Goal: Information Seeking & Learning: Learn about a topic

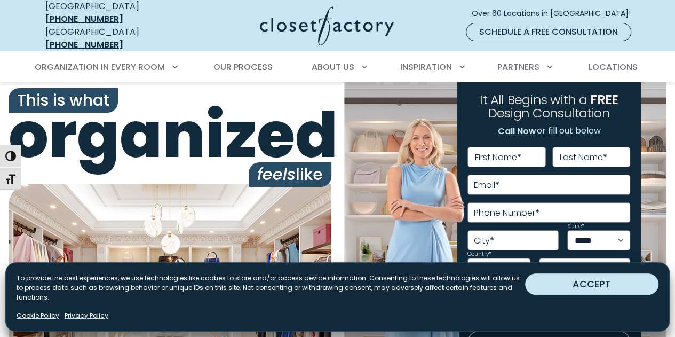
click at [594, 295] on button "ACCEPT" at bounding box center [591, 283] width 133 height 21
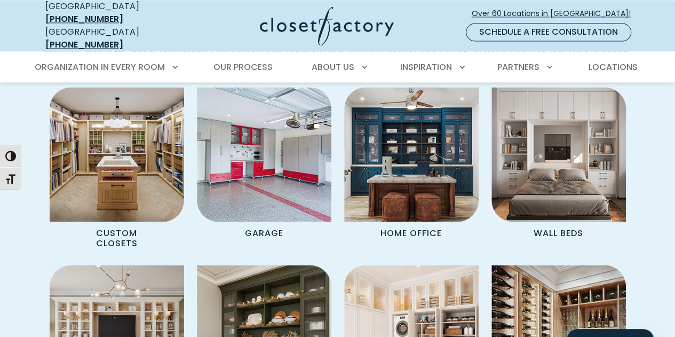
scroll to position [843, 0]
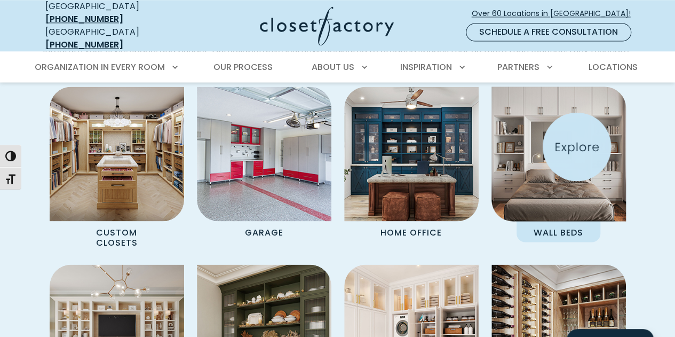
click at [577, 147] on img "Spaces Grid" at bounding box center [559, 154] width 148 height 148
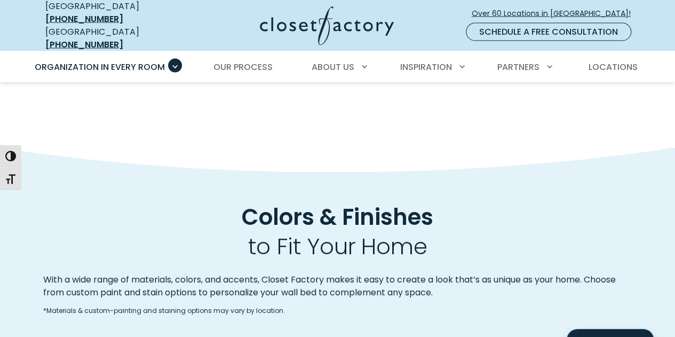
scroll to position [1159, 0]
